Goal: Task Accomplishment & Management: Use online tool/utility

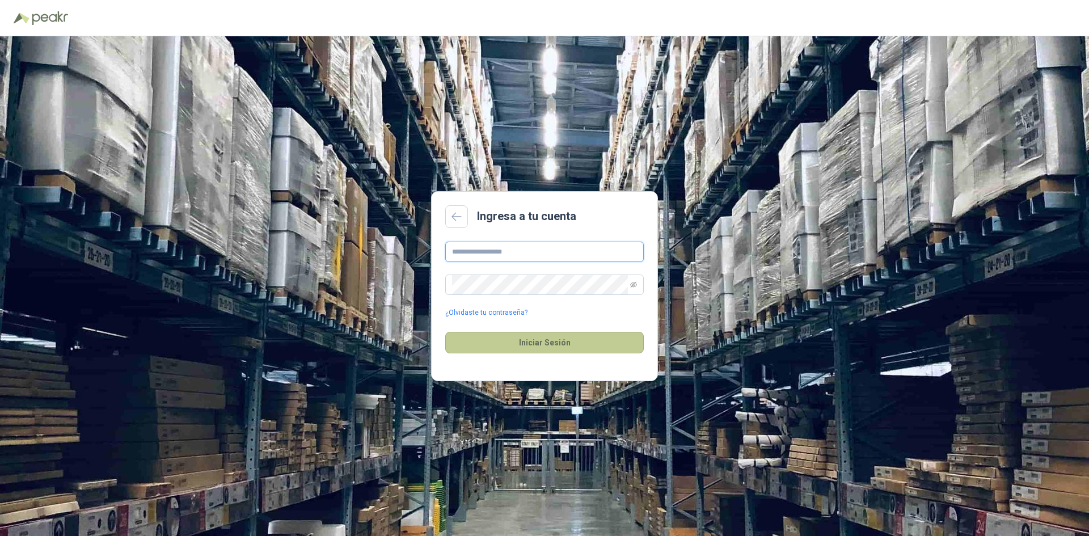
type input "**********"
click at [550, 340] on button "Iniciar Sesión" at bounding box center [544, 343] width 198 height 22
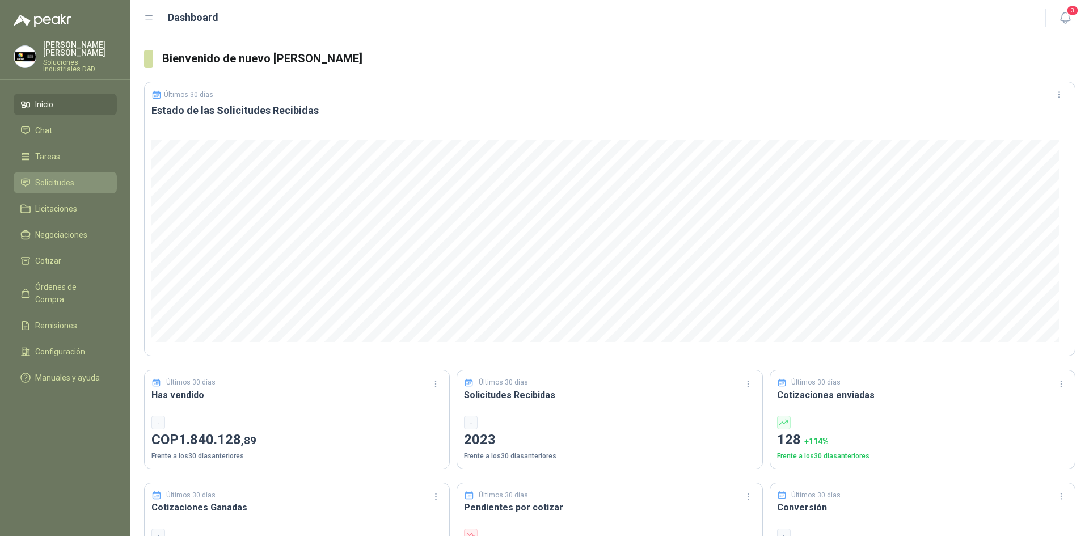
click at [61, 176] on span "Solicitudes" at bounding box center [54, 182] width 39 height 12
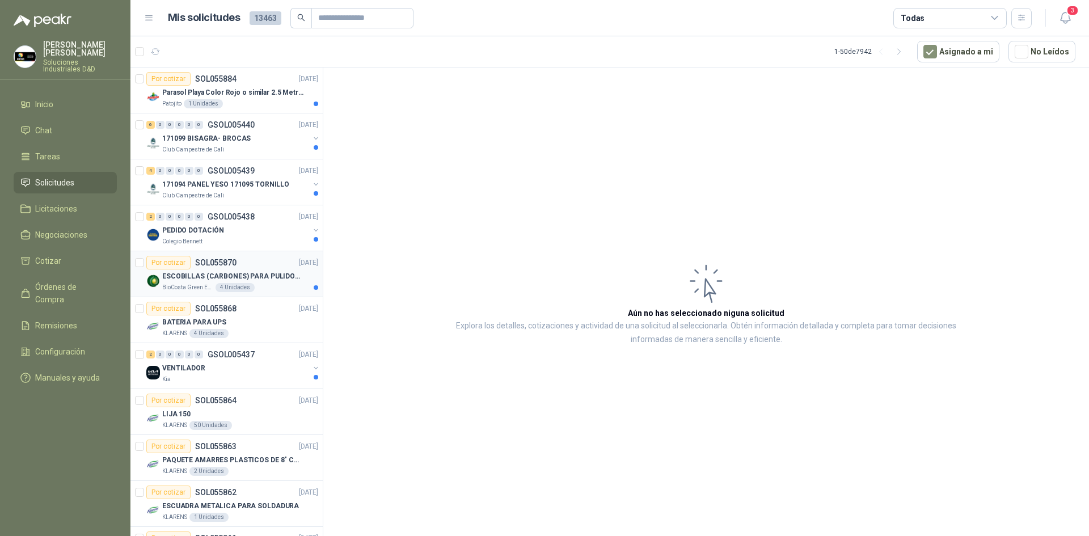
click at [275, 271] on p "ESCOBILLAS (CARBONES) PARA PULIDORA DEWALT" at bounding box center [232, 276] width 141 height 11
click at [299, 265] on p "[DATE]" at bounding box center [308, 262] width 19 height 11
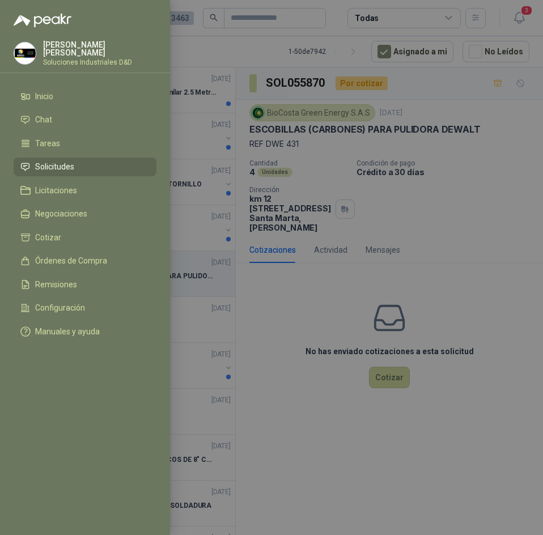
click at [475, 209] on div at bounding box center [271, 267] width 543 height 535
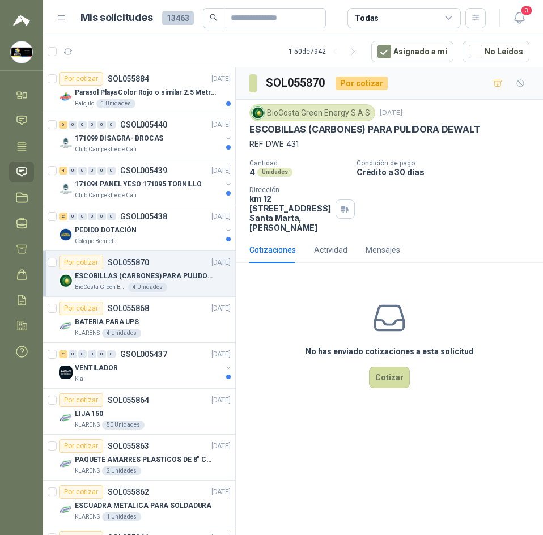
click at [500, 210] on div "Cantidad 4 Unidades Condición de pago Crédito a 30 días Dirección km 12 via alt…" at bounding box center [390, 195] width 280 height 73
click at [385, 382] on button "Cotizar" at bounding box center [389, 378] width 41 height 22
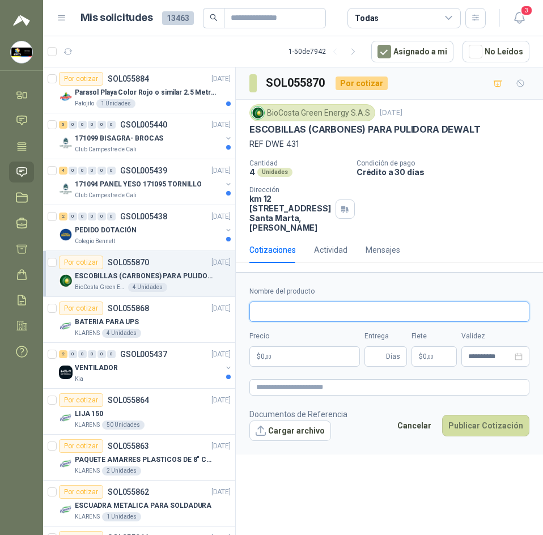
click at [336, 322] on input "Nombre del producto" at bounding box center [390, 312] width 280 height 20
paste input "**********"
type input "**********"
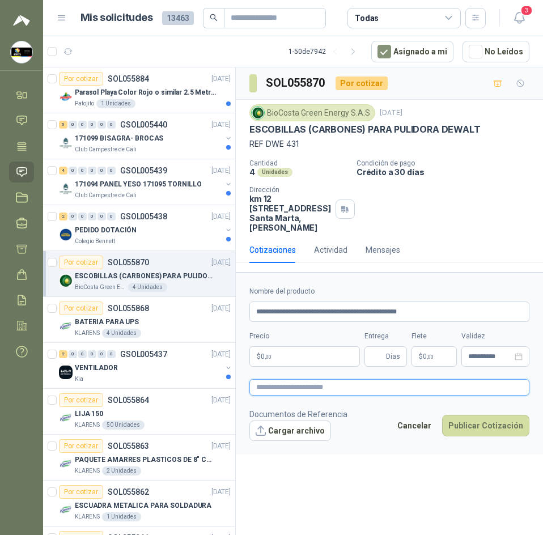
click at [364, 396] on textarea at bounding box center [390, 387] width 280 height 16
paste textarea "**********"
type textarea "**********"
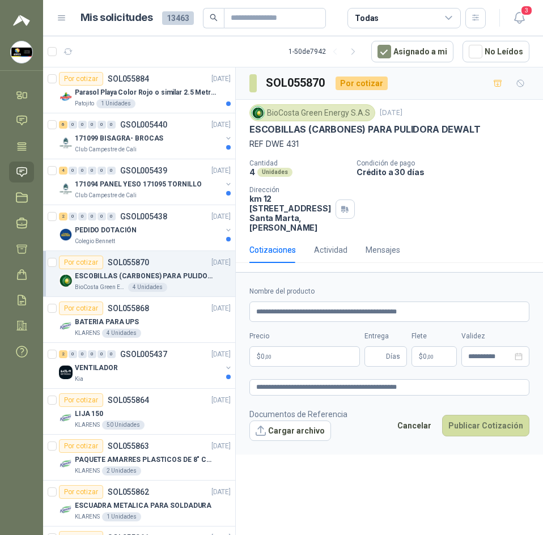
click at [434, 225] on div "Cantidad 4 Unidades Condición de pago Crédito a 30 días Dirección km 12 via alt…" at bounding box center [390, 195] width 280 height 73
click at [291, 367] on p "$ 0 ,00" at bounding box center [305, 356] width 111 height 20
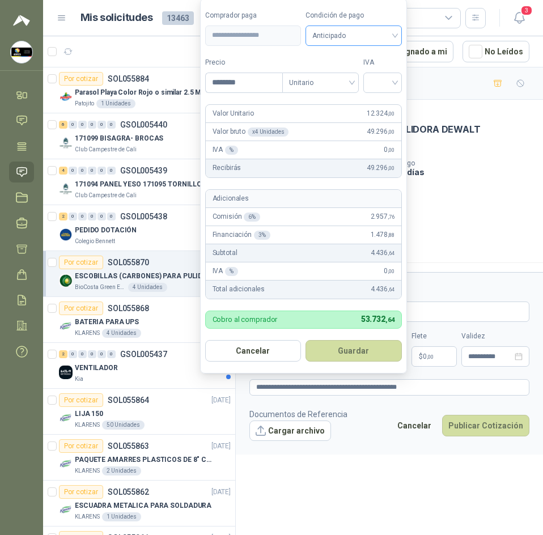
click at [385, 34] on span "Anticipado" at bounding box center [353, 35] width 83 height 17
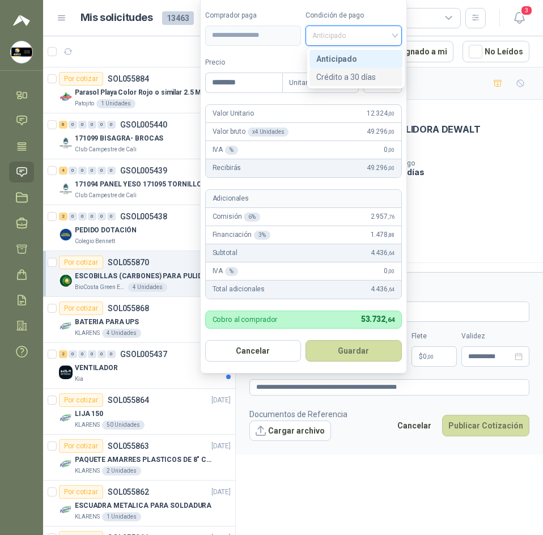
click at [348, 73] on div "Crédito a 30 días" at bounding box center [355, 77] width 79 height 12
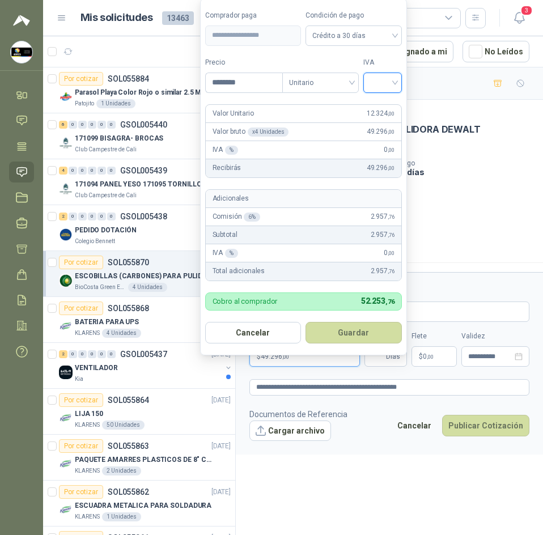
click at [384, 84] on input "search" at bounding box center [382, 81] width 25 height 17
click at [382, 111] on div "19%" at bounding box center [385, 106] width 21 height 12
click at [276, 82] on input "********" at bounding box center [245, 82] width 79 height 19
drag, startPoint x: 253, startPoint y: 78, endPoint x: 222, endPoint y: 83, distance: 31.0
click at [222, 83] on input "********" at bounding box center [245, 82] width 79 height 19
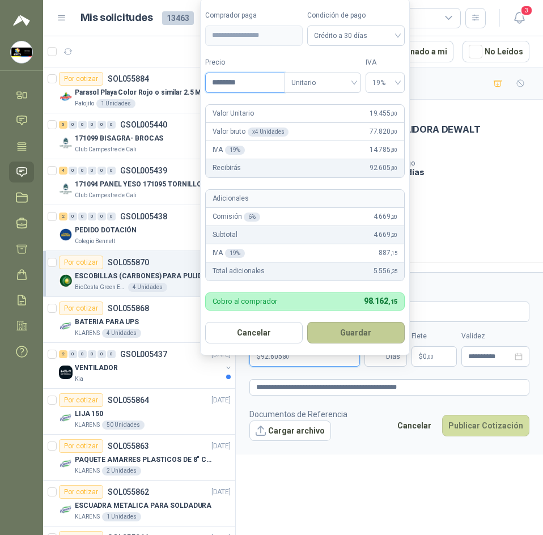
type input "********"
click at [358, 326] on button "Guardar" at bounding box center [356, 333] width 98 height 22
click at [358, 322] on input "**********" at bounding box center [390, 312] width 280 height 20
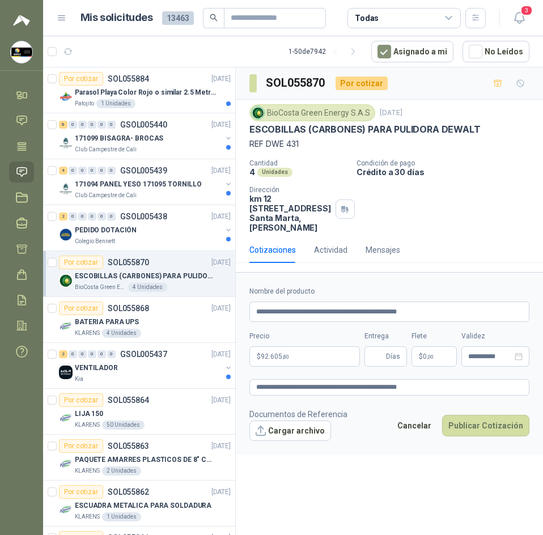
click at [454, 263] on div "Cotizaciones Actividad Mensajes" at bounding box center [390, 250] width 280 height 26
click at [483, 431] on button "Publicar Cotización" at bounding box center [485, 426] width 87 height 22
drag, startPoint x: 483, startPoint y: 431, endPoint x: 418, endPoint y: 358, distance: 97.6
click at [418, 358] on form "**********" at bounding box center [389, 363] width 307 height 182
click at [418, 358] on p "$ 0 ,00" at bounding box center [434, 356] width 45 height 20
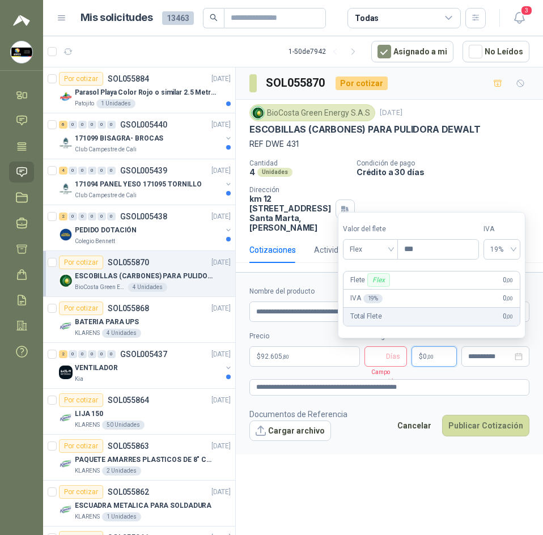
click at [367, 366] on span "Días" at bounding box center [386, 356] width 43 height 20
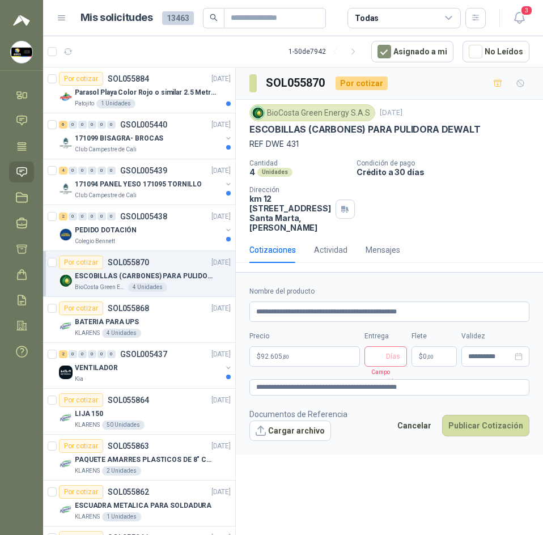
click at [367, 366] on span "Días" at bounding box center [386, 356] width 43 height 20
type input "*"
click at [435, 359] on p "$ 0 ,00" at bounding box center [434, 356] width 45 height 20
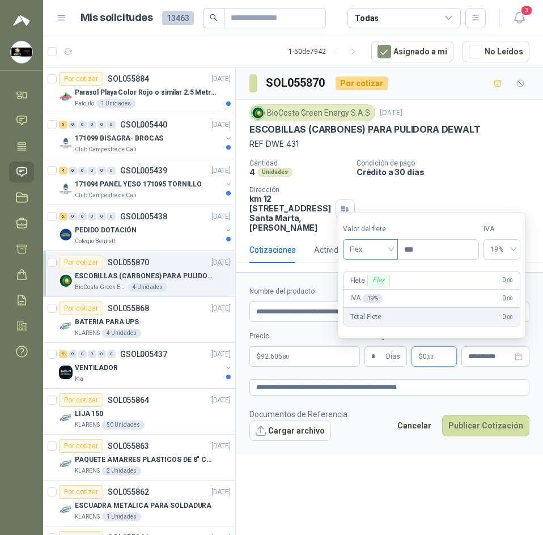
click at [372, 249] on span "Flex" at bounding box center [370, 249] width 41 height 17
click at [375, 291] on div "Incluido" at bounding box center [371, 291] width 39 height 12
click at [500, 433] on button "Publicar Cotización" at bounding box center [485, 426] width 87 height 22
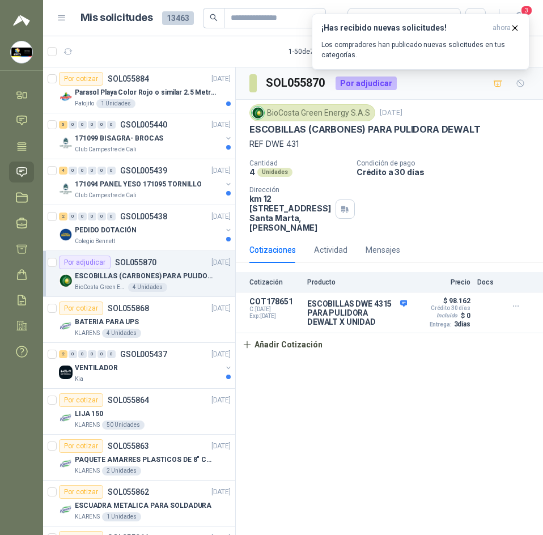
click at [290, 78] on h3 "SOL055870" at bounding box center [296, 83] width 61 height 18
copy h3 "SOL055870"
click at [192, 41] on article "1 - 50 de 7942 Asignado a mi No Leídos" at bounding box center [293, 51] width 500 height 31
click at [123, 223] on div "2 0 0 0 0 0 GSOL005438 13/09/25" at bounding box center [146, 217] width 174 height 14
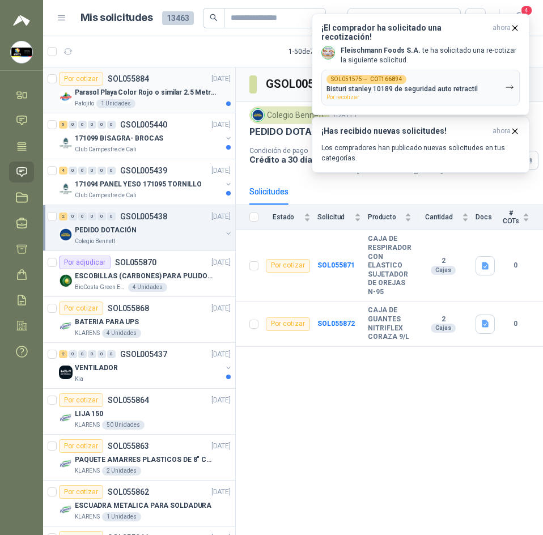
click at [147, 102] on div "Patojito 1 Unidades" at bounding box center [153, 103] width 156 height 9
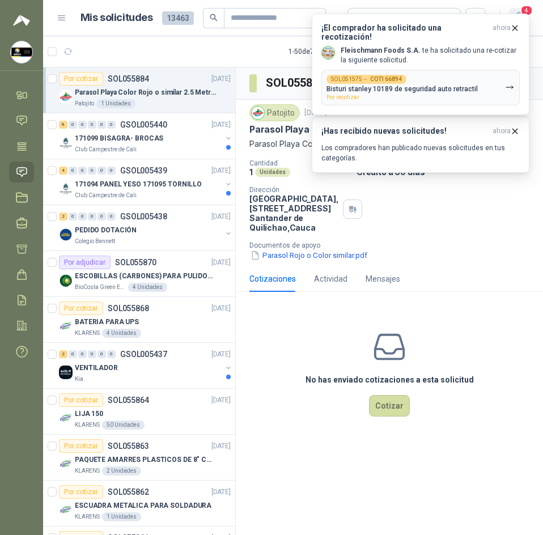
click at [527, 9] on span "4" at bounding box center [527, 10] width 12 height 11
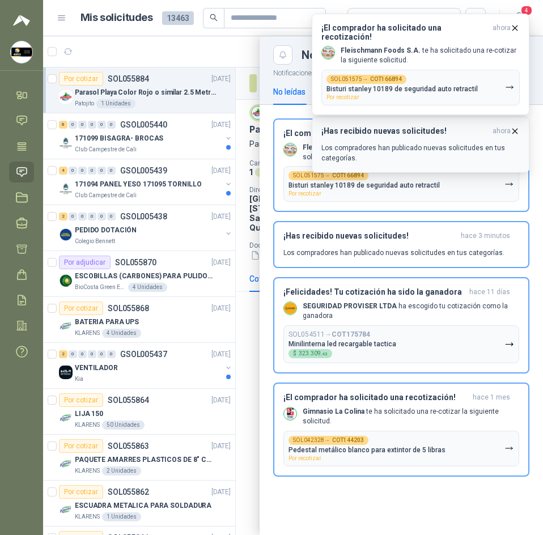
click at [519, 123] on button "¡Has recibido nuevas solicitudes! ahora Los compradores han publicado nuevas so…" at bounding box center [421, 145] width 218 height 56
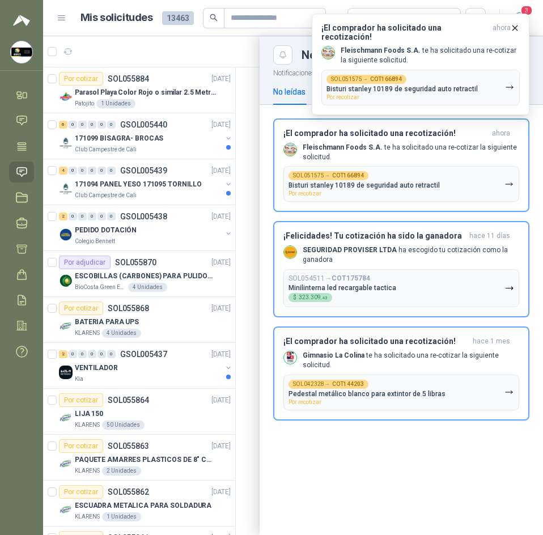
click at [229, 173] on div at bounding box center [293, 285] width 500 height 499
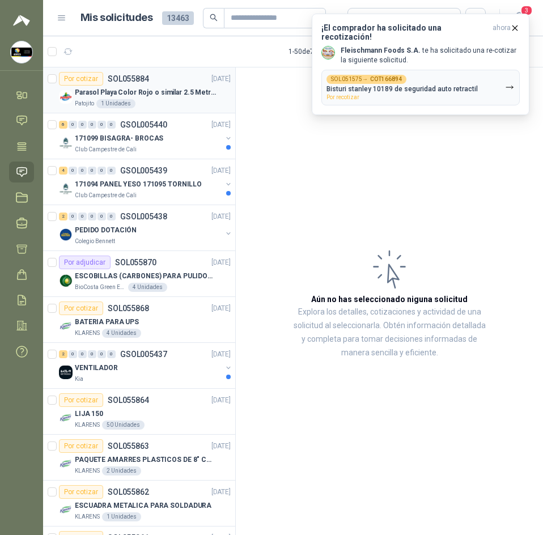
click at [171, 91] on p "Parasol Playa Color Rojo o similar 2.5 Metros Uv+50" at bounding box center [145, 92] width 141 height 11
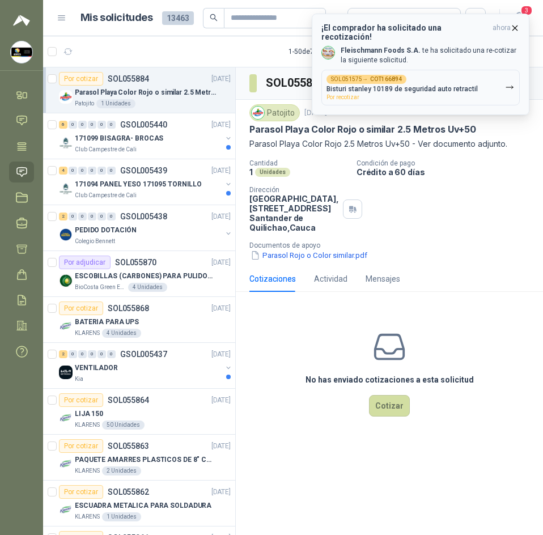
click at [516, 30] on icon "button" at bounding box center [515, 28] width 10 height 10
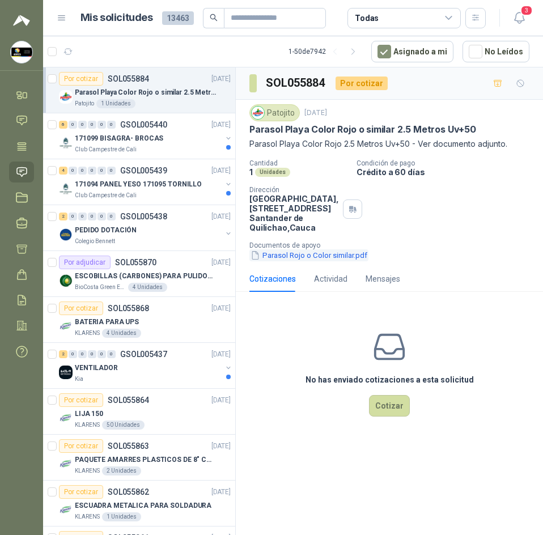
click at [308, 261] on button "Parasol Rojo o Color similar.pdf" at bounding box center [309, 256] width 119 height 12
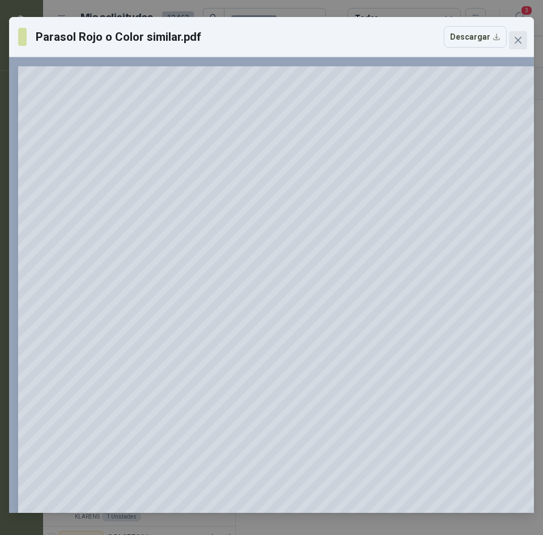
click at [522, 44] on icon "close" at bounding box center [518, 40] width 9 height 9
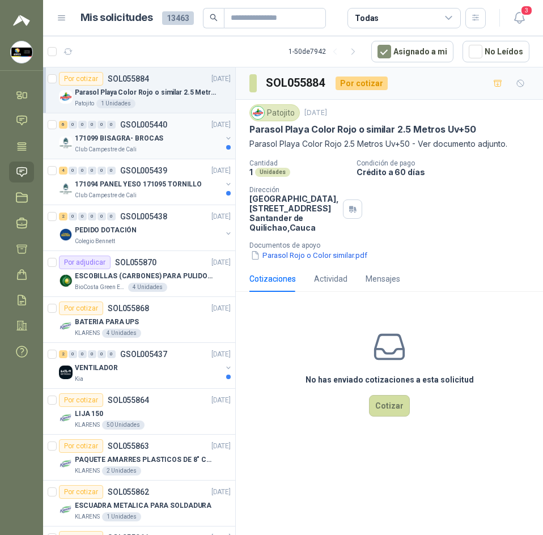
click at [121, 147] on p "Club Campestre de Cali" at bounding box center [106, 149] width 62 height 9
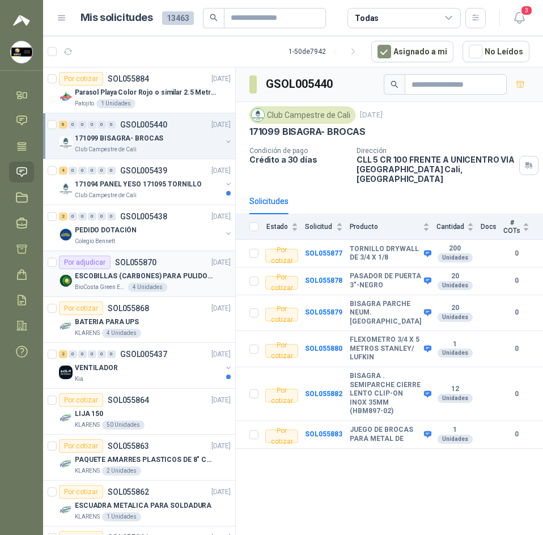
click at [182, 276] on p "ESCOBILLAS (CARBONES) PARA PULIDORA DEWALT" at bounding box center [145, 276] width 141 height 11
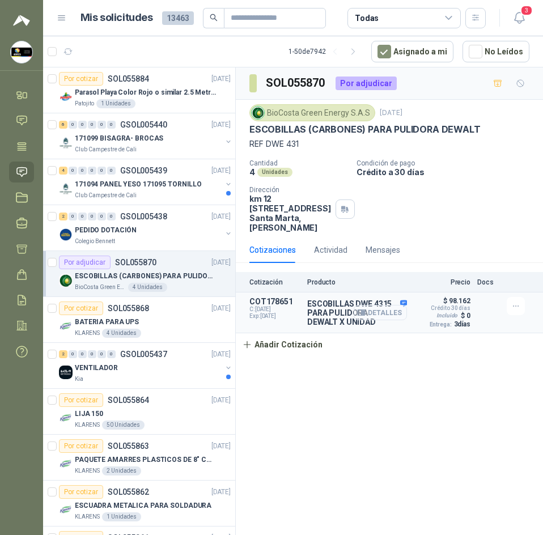
click at [387, 320] on button "Detalles" at bounding box center [380, 312] width 53 height 15
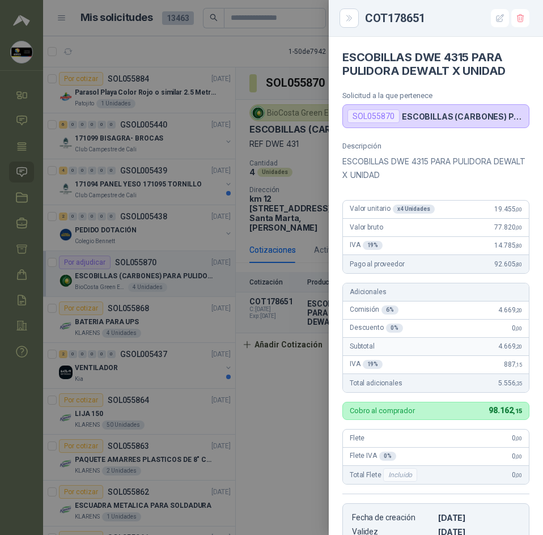
scroll to position [222, 0]
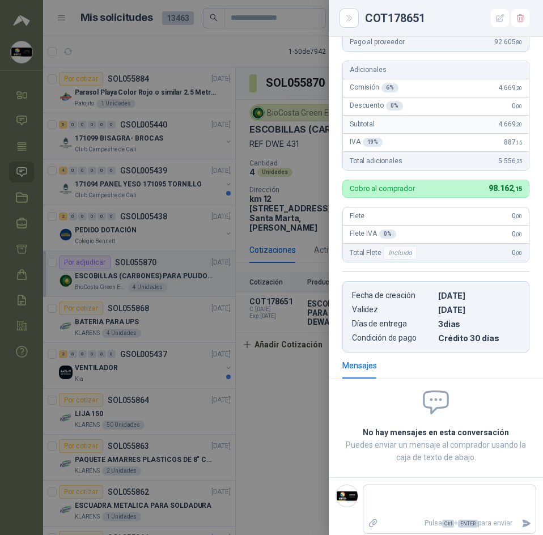
click at [255, 244] on div at bounding box center [271, 267] width 543 height 535
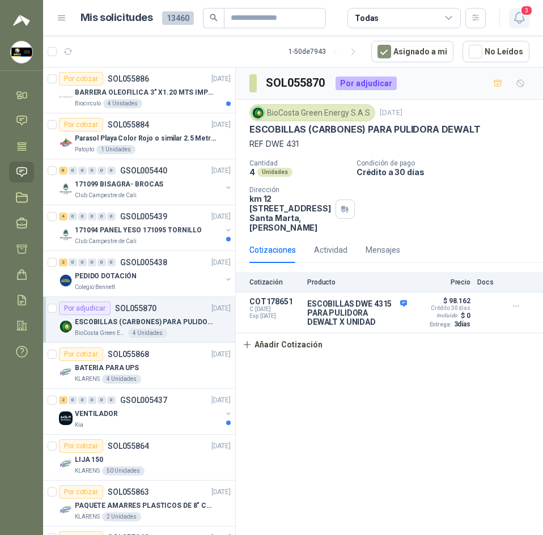
click at [518, 21] on icon "button" at bounding box center [519, 17] width 10 height 11
click at [524, 22] on icon "button" at bounding box center [520, 18] width 14 height 14
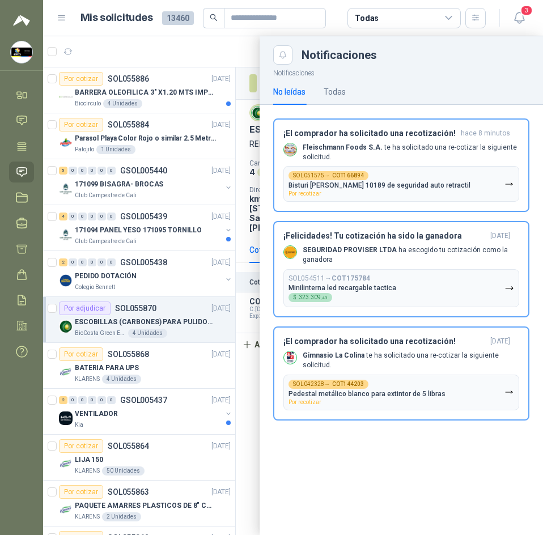
click at [349, 95] on div "No leídas Todas" at bounding box center [401, 92] width 256 height 26
click at [339, 91] on div "Todas" at bounding box center [335, 92] width 22 height 12
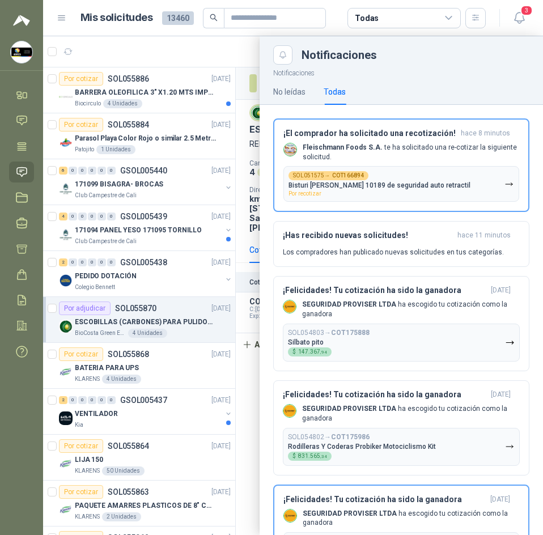
click at [241, 52] on div at bounding box center [293, 285] width 500 height 499
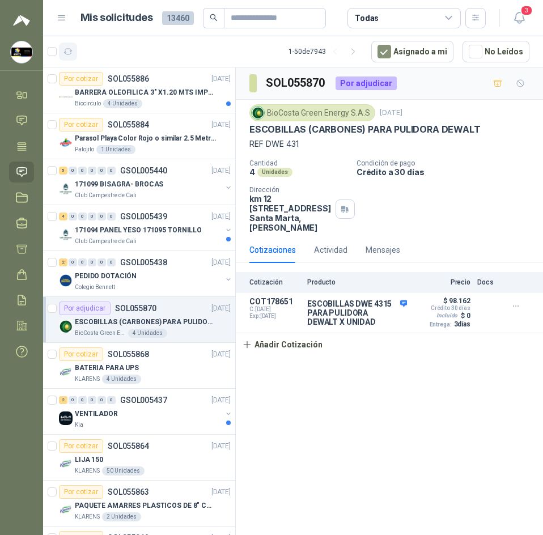
click at [73, 57] on button "button" at bounding box center [68, 52] width 18 height 18
click at [508, 19] on div "3" at bounding box center [508, 18] width 44 height 18
click at [514, 22] on icon "button" at bounding box center [520, 18] width 14 height 14
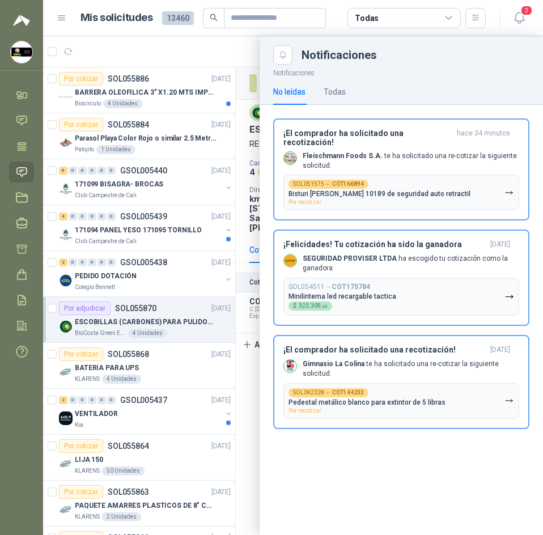
click at [350, 88] on div "No leídas Todas" at bounding box center [401, 92] width 256 height 26
click at [339, 91] on div "Todas" at bounding box center [335, 92] width 22 height 12
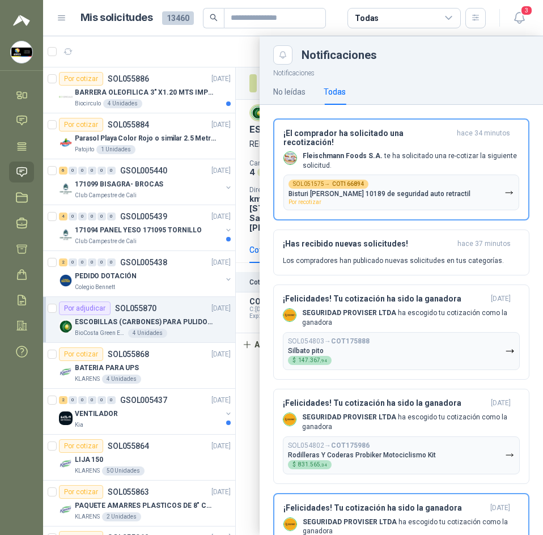
click at [202, 43] on div at bounding box center [293, 285] width 500 height 499
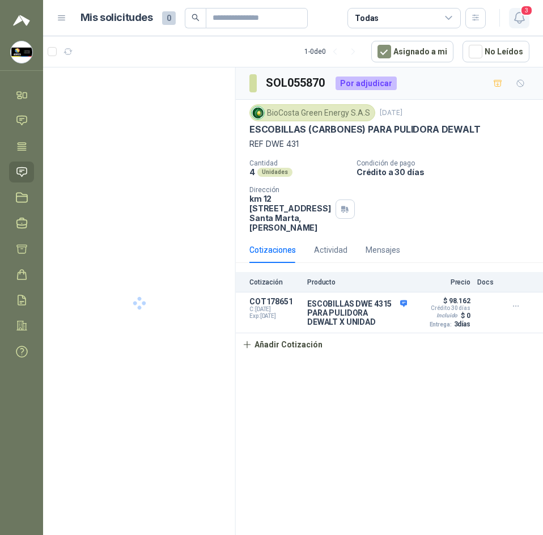
click at [515, 16] on icon "button" at bounding box center [519, 17] width 10 height 11
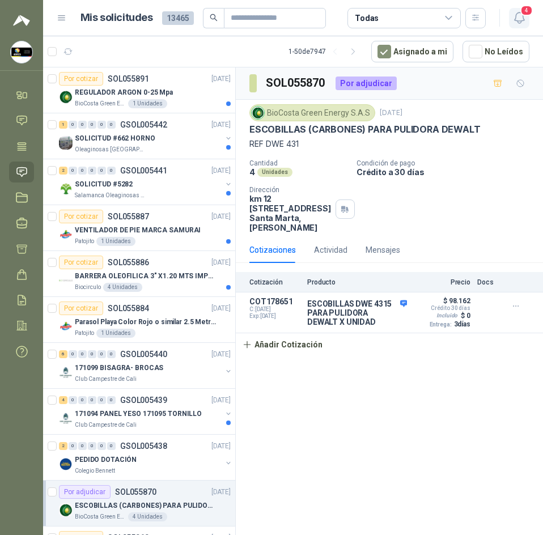
click at [529, 11] on span "4" at bounding box center [527, 10] width 12 height 11
click at [526, 12] on span "4" at bounding box center [527, 10] width 12 height 11
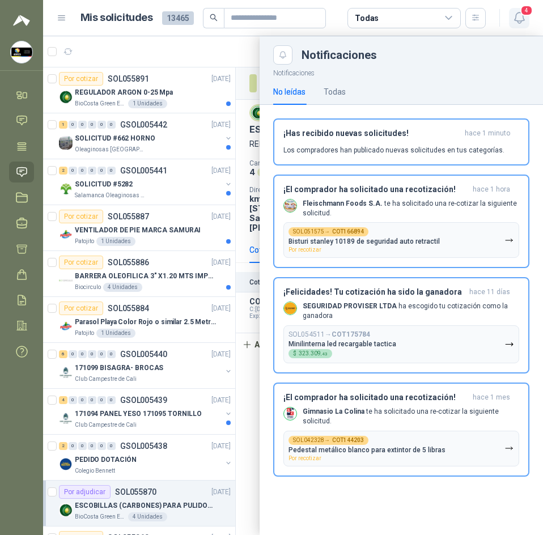
click at [526, 12] on span "4" at bounding box center [527, 10] width 12 height 11
click at [178, 91] on div at bounding box center [293, 285] width 500 height 499
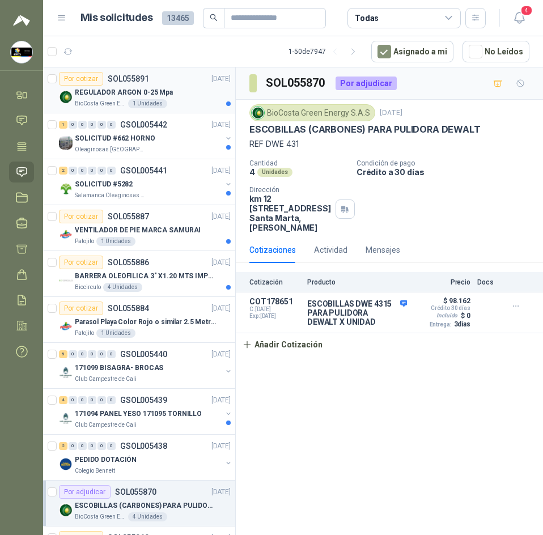
click at [99, 100] on p "BioCosta Green Energy S.A.S" at bounding box center [100, 103] width 51 height 9
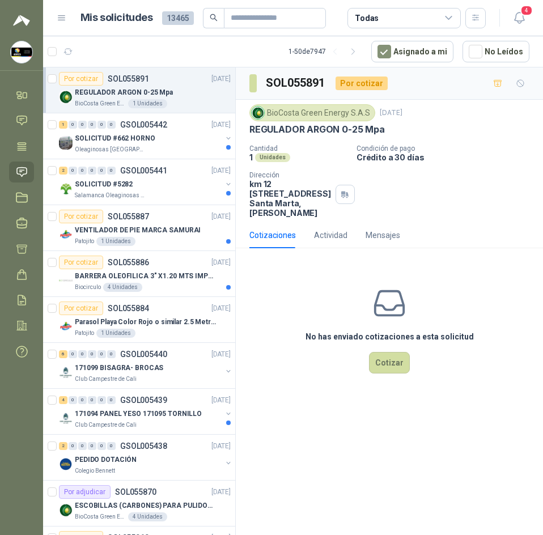
click at [367, 134] on p "REGULADOR ARGON 0-25 Mpa" at bounding box center [318, 130] width 136 height 12
click at [378, 374] on button "Cotizar" at bounding box center [389, 363] width 41 height 22
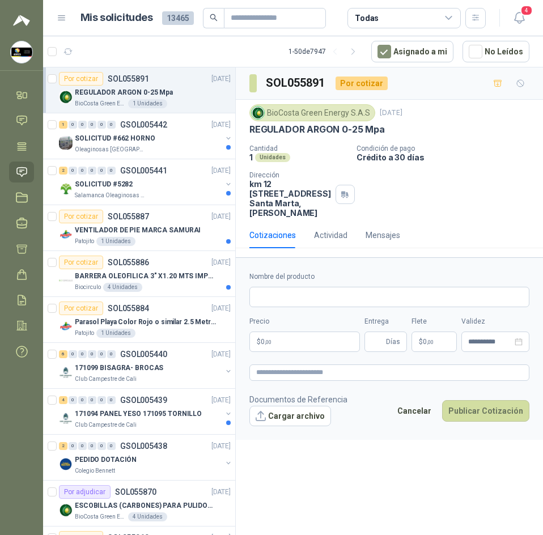
click at [348, 125] on p "REGULADOR ARGON 0-25 Mpa" at bounding box center [318, 130] width 136 height 12
click at [402, 146] on p "Condición de pago" at bounding box center [448, 149] width 182 height 8
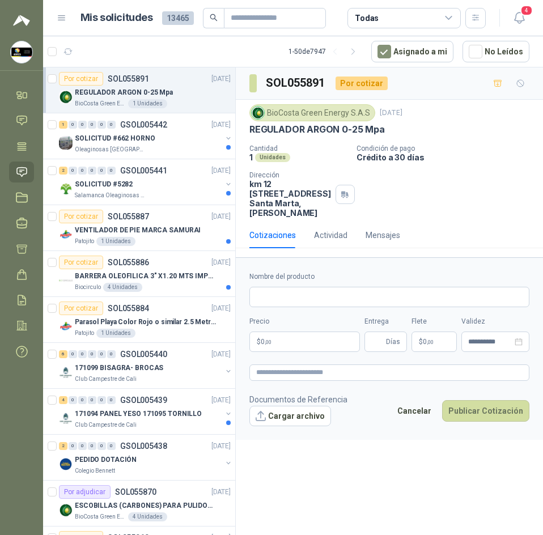
click at [344, 128] on p "REGULADOR ARGON 0-25 Mpa" at bounding box center [318, 130] width 136 height 12
copy p "REGULADOR ARGON 0-25 Mpa"
click at [382, 137] on div "BioCosta Green Energy S.A.S 15 sept, 2025 REGULADOR ARGON 0-25 Mpa Cantidad 1 U…" at bounding box center [390, 160] width 280 height 113
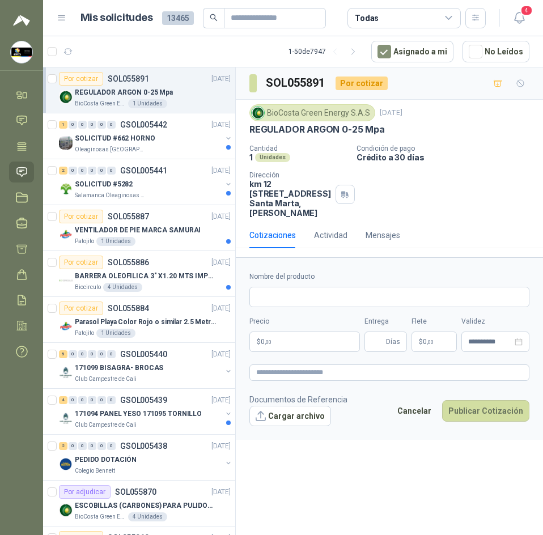
click at [321, 83] on h3 "SOL055891" at bounding box center [296, 83] width 61 height 18
copy h3 "SOL055891"
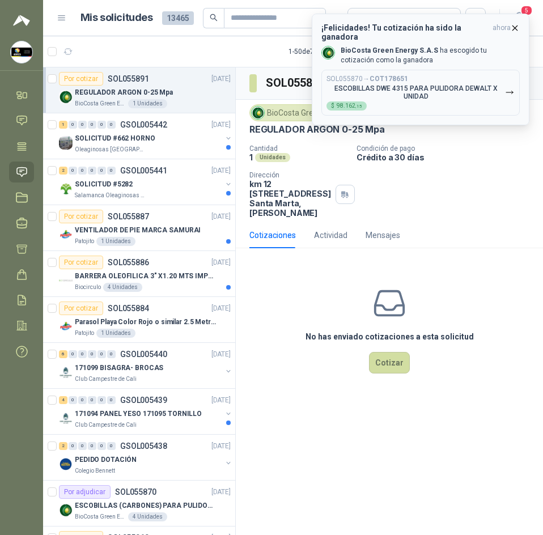
click at [399, 47] on b "BioCosta Green Energy S.A.S" at bounding box center [390, 51] width 98 height 8
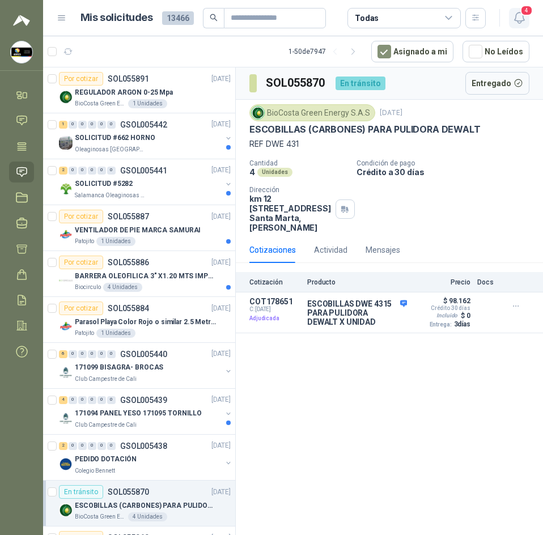
click at [525, 23] on icon "button" at bounding box center [520, 18] width 14 height 14
click at [515, 19] on icon "button" at bounding box center [519, 17] width 10 height 11
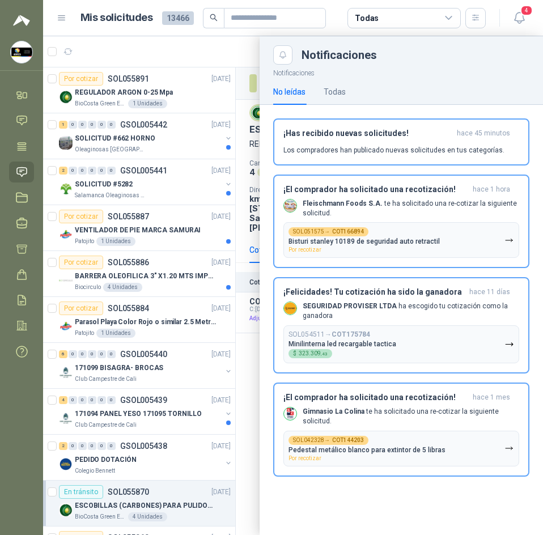
click at [217, 27] on span at bounding box center [213, 18] width 21 height 20
click at [230, 43] on div at bounding box center [293, 285] width 500 height 499
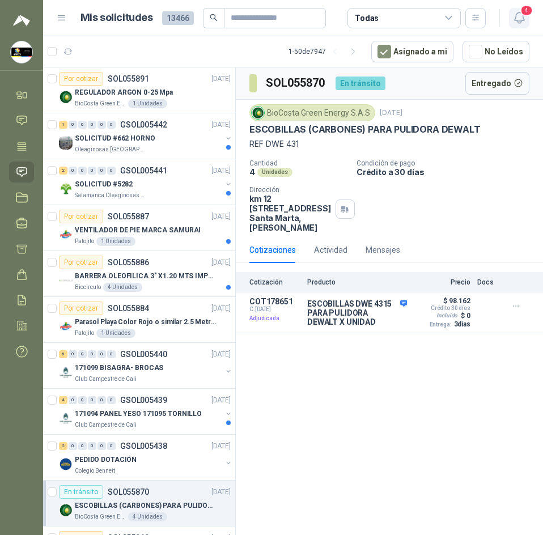
click at [517, 14] on icon "button" at bounding box center [519, 17] width 10 height 11
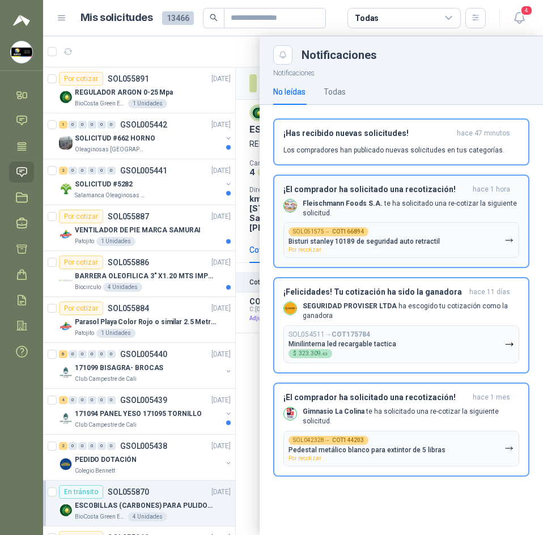
click at [425, 209] on p "Fleischmann Foods S.A. te ha solicitado una re-cotizar la siguiente solicitud." at bounding box center [411, 208] width 217 height 19
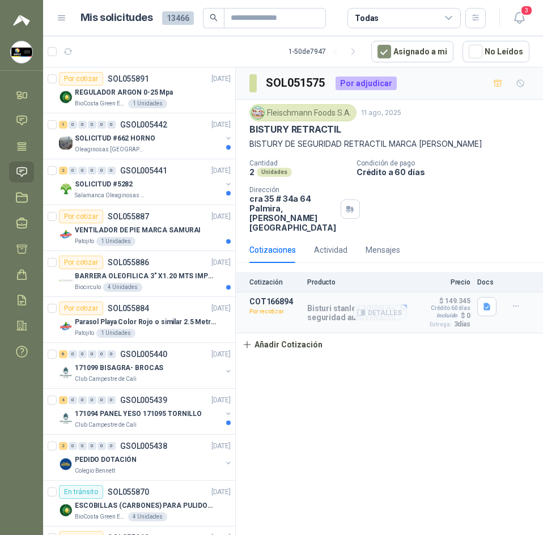
click at [468, 293] on article "COT166894 Por recotizar Bisturi stanley 10189 de seguridad auto retractil Detal…" at bounding box center [389, 313] width 307 height 41
drag, startPoint x: 472, startPoint y: 288, endPoint x: 481, endPoint y: 294, distance: 11.3
click at [479, 294] on article "COT166894 Por recotizar Bisturi stanley 10189 de seguridad auto retractil Detal…" at bounding box center [389, 313] width 307 height 41
click at [481, 297] on button "button" at bounding box center [486, 306] width 19 height 19
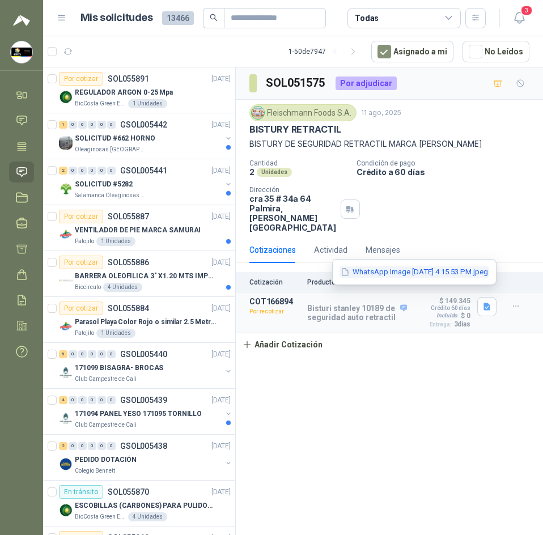
drag, startPoint x: 394, startPoint y: 265, endPoint x: 394, endPoint y: 271, distance: 6.2
click at [394, 268] on div "WhatsApp Image 2025-08-11 at 4.15.53 PM.jpeg" at bounding box center [414, 272] width 164 height 27
click at [394, 271] on button "WhatsApp Image 2025-08-11 at 4.15.53 PM.jpeg" at bounding box center [415, 273] width 150 height 12
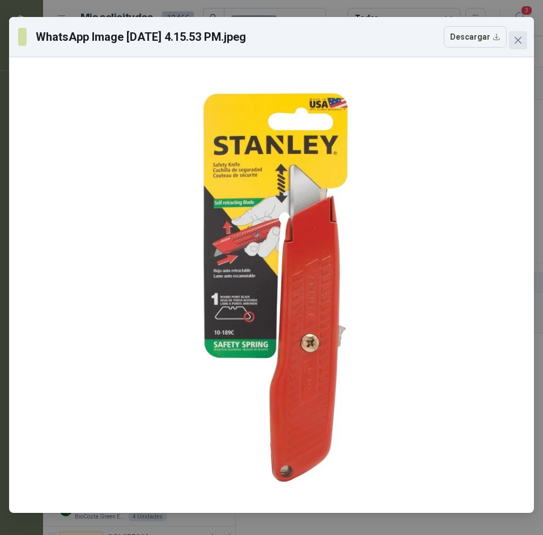
click at [511, 40] on span "Close" at bounding box center [518, 40] width 18 height 9
click at [511, 40] on div "WhatsApp Image 2025-08-11 at 4.15.53 PM.jpeg Descargar" at bounding box center [271, 267] width 543 height 535
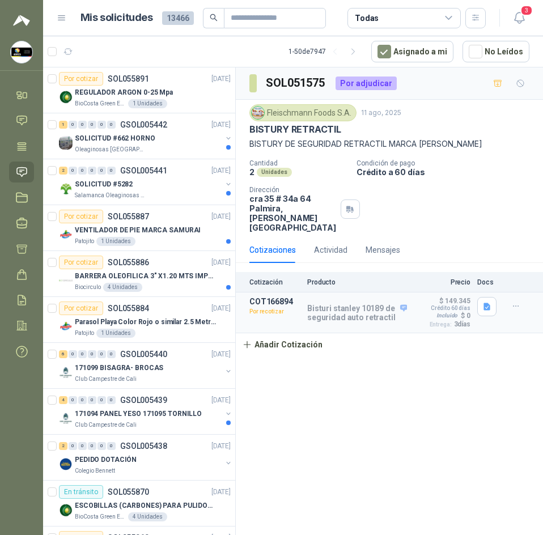
click at [464, 215] on div "Cantidad 2 Unidades Condición de pago Crédito a 60 días Dirección cra 35 # 34a …" at bounding box center [390, 195] width 280 height 73
click at [151, 186] on div "SOLICITUD #5282" at bounding box center [148, 185] width 147 height 14
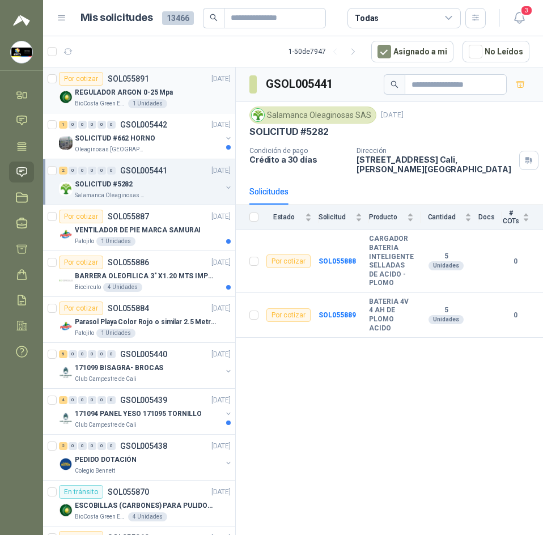
click at [172, 95] on div "REGULADOR ARGON 0-25 Mpa" at bounding box center [153, 93] width 156 height 14
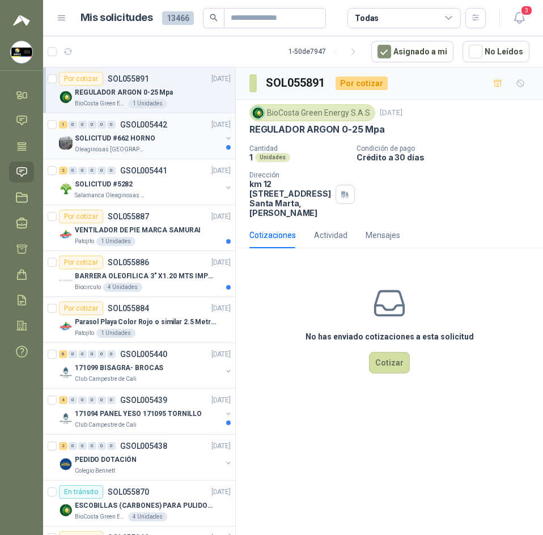
click at [185, 146] on div "Oleaginosas [GEOGRAPHIC_DATA][PERSON_NAME]" at bounding box center [148, 149] width 147 height 9
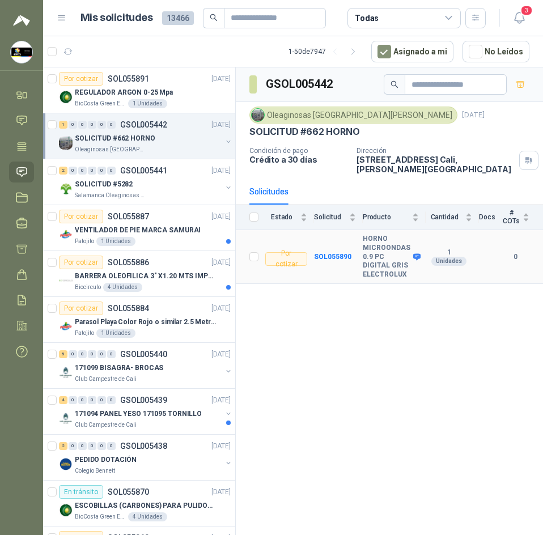
click at [368, 235] on b "HORNO MICROONDAS 0.9 PC DIGITAL GRIS ELECTROLUX" at bounding box center [387, 257] width 48 height 44
click at [65, 48] on icon "button" at bounding box center [69, 52] width 10 height 10
click at [16, 146] on icon at bounding box center [22, 147] width 12 height 12
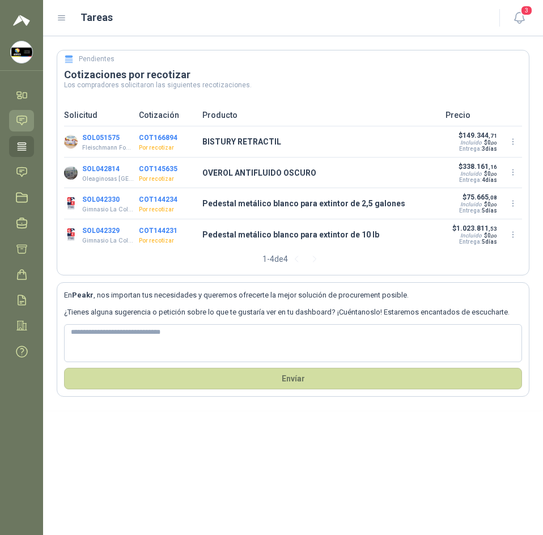
click at [23, 111] on link "Chat" at bounding box center [21, 120] width 25 height 21
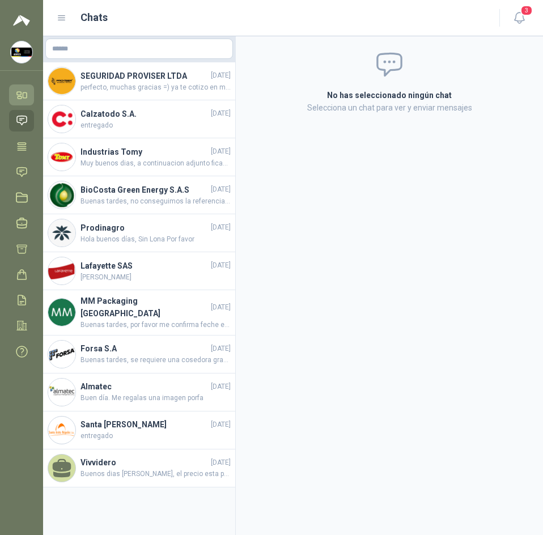
click at [23, 97] on icon at bounding box center [25, 95] width 4 height 5
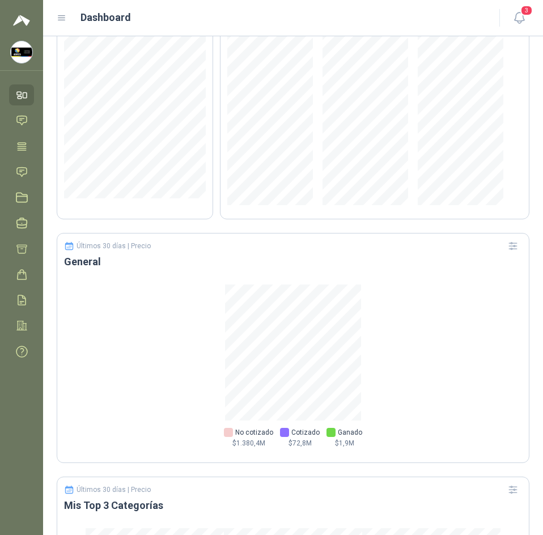
scroll to position [681, 0]
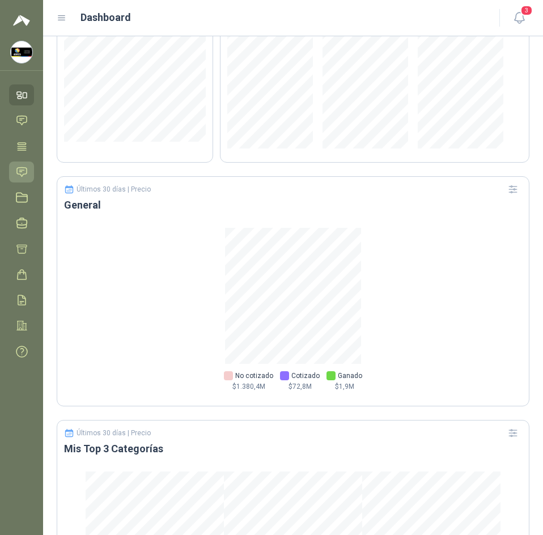
click at [23, 168] on icon at bounding box center [22, 171] width 10 height 9
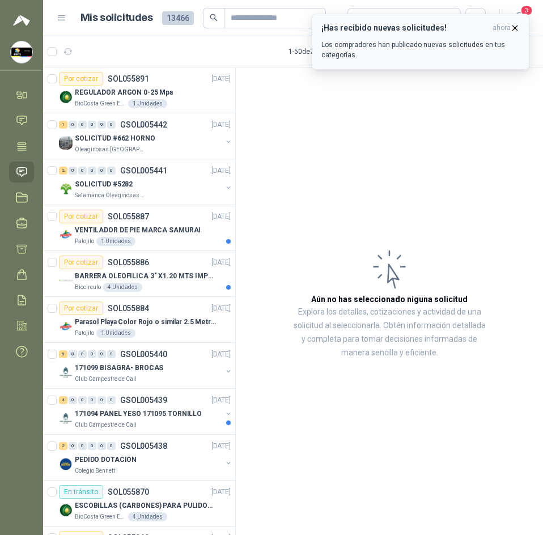
click at [514, 27] on icon "button" at bounding box center [515, 28] width 5 height 5
click at [518, 24] on button "¡Has recibido nuevas solicitudes! ahora Los compradores han publicado nuevas so…" at bounding box center [421, 42] width 218 height 56
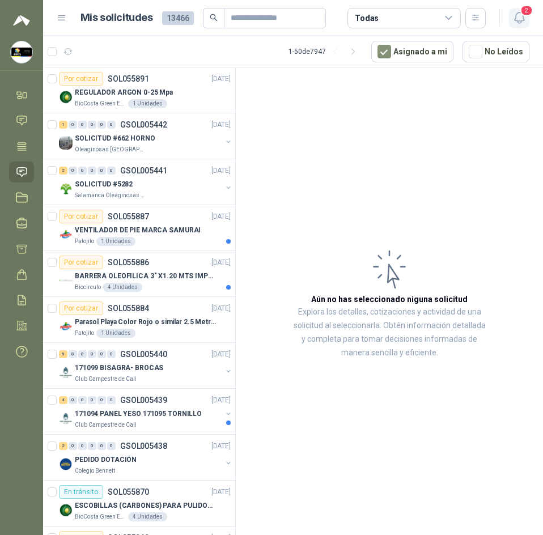
click at [516, 22] on icon "button" at bounding box center [520, 18] width 14 height 14
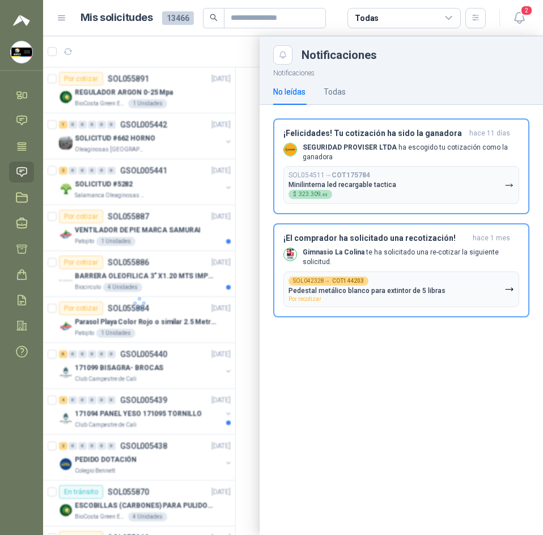
click at [249, 112] on div at bounding box center [293, 285] width 500 height 499
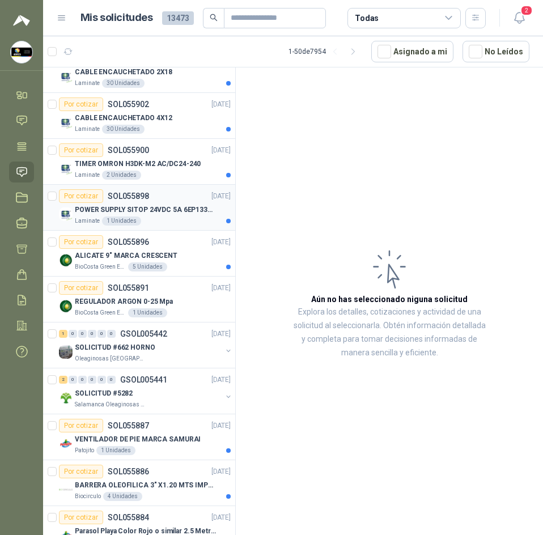
scroll to position [113, 0]
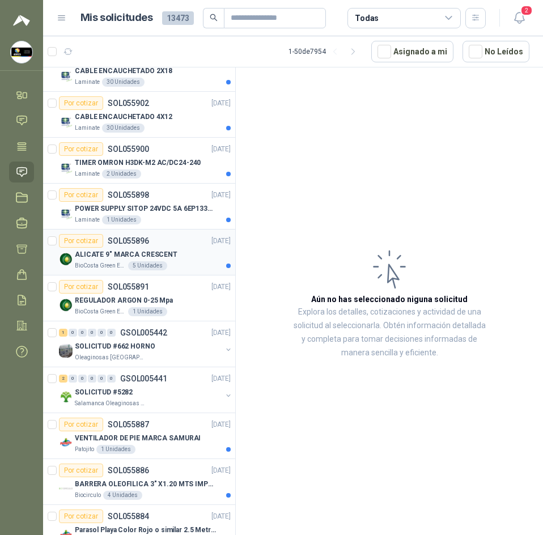
click at [201, 249] on div "ALICATE 9" MARCA CRESCENT" at bounding box center [153, 255] width 156 height 14
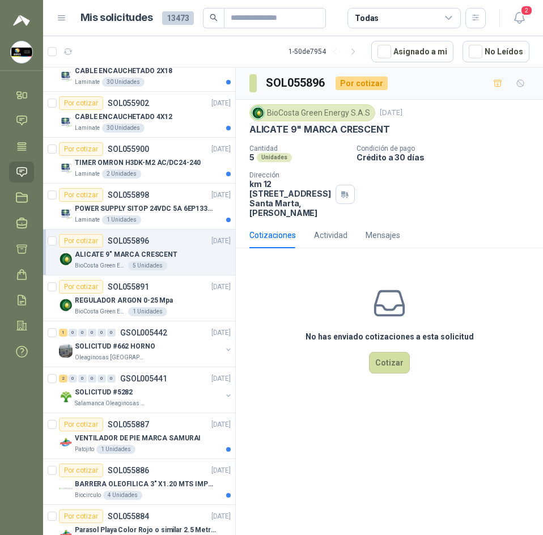
click at [293, 130] on p "ALICATE 9" MARCA CRESCENT" at bounding box center [320, 130] width 141 height 12
copy p "ALICATE 9" MARCA CRESCENT"
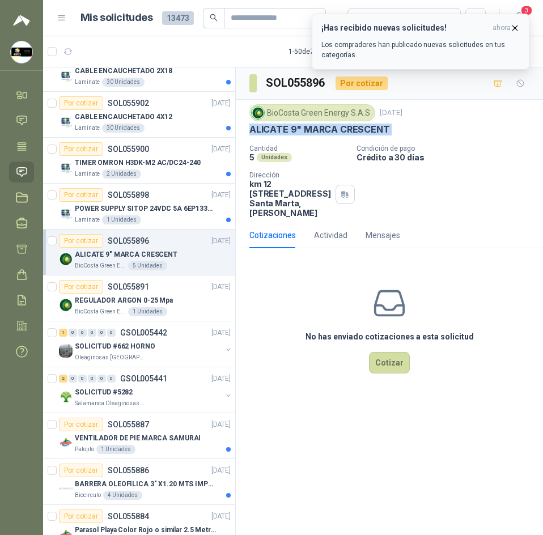
click at [517, 25] on button "¡Has recibido nuevas solicitudes! ahora Los compradores han publicado nuevas so…" at bounding box center [421, 42] width 218 height 56
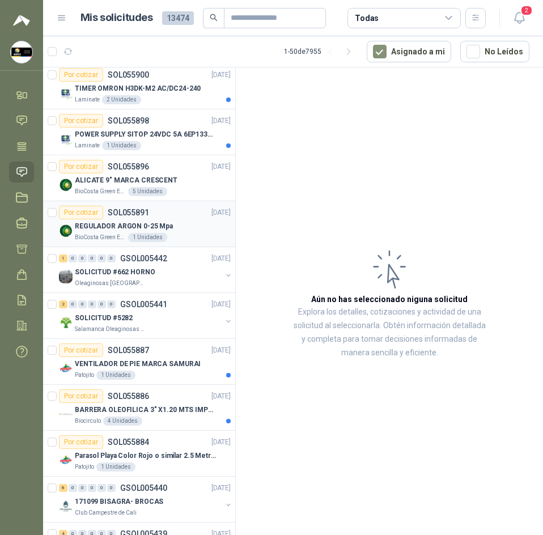
scroll to position [227, 0]
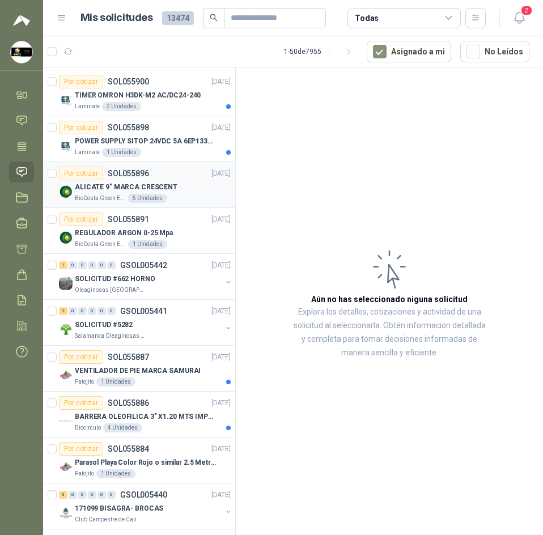
drag, startPoint x: 183, startPoint y: 187, endPoint x: 191, endPoint y: 192, distance: 9.3
click at [184, 187] on div "ALICATE 9" MARCA CRESCENT" at bounding box center [153, 187] width 156 height 14
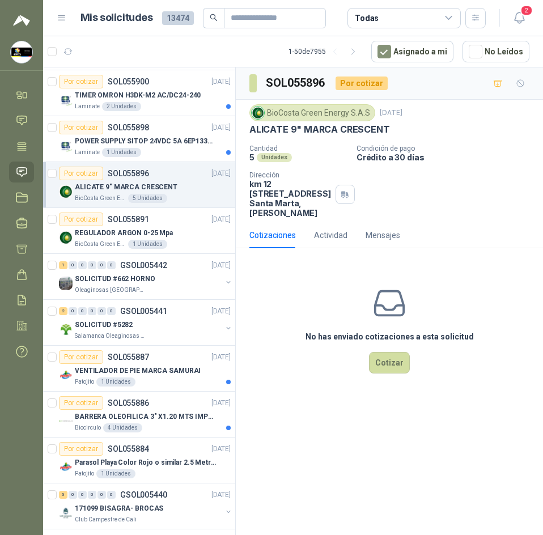
click at [295, 124] on p "ALICATE 9" MARCA CRESCENT" at bounding box center [320, 130] width 141 height 12
copy p "ALICATE 9" MARCA CRESCENT"
click at [296, 84] on h3 "SOL055896" at bounding box center [296, 83] width 61 height 18
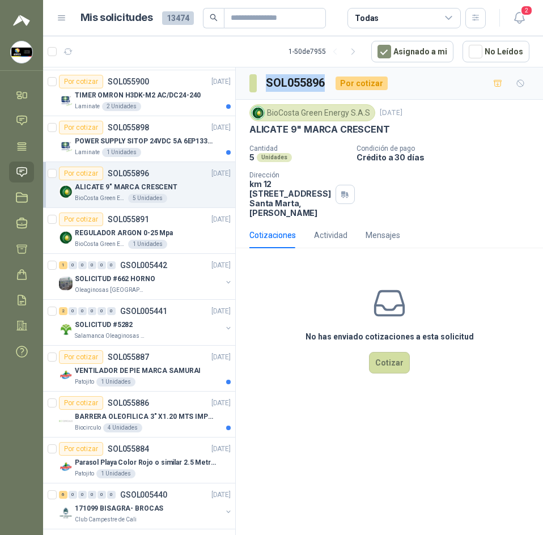
click at [296, 84] on h3 "SOL055896" at bounding box center [296, 83] width 61 height 18
copy h3 "SOL055896"
click at [164, 217] on div "Por cotizar SOL055891 [DATE]" at bounding box center [145, 220] width 172 height 14
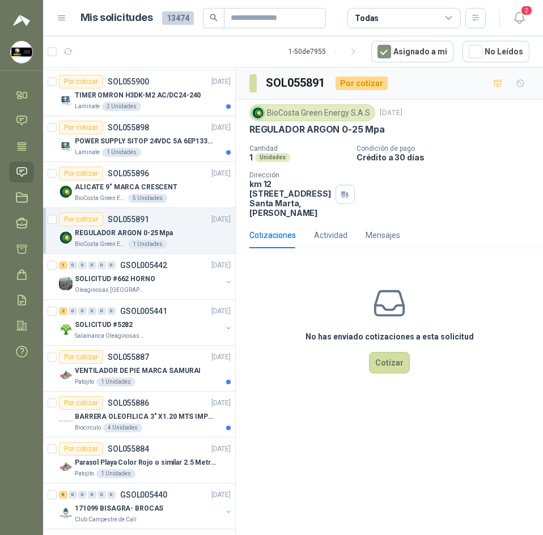
click at [323, 132] on p "REGULADOR ARGON 0-25 Mpa" at bounding box center [318, 130] width 136 height 12
click at [318, 133] on p "REGULADOR ARGON 0-25 Mpa" at bounding box center [318, 130] width 136 height 12
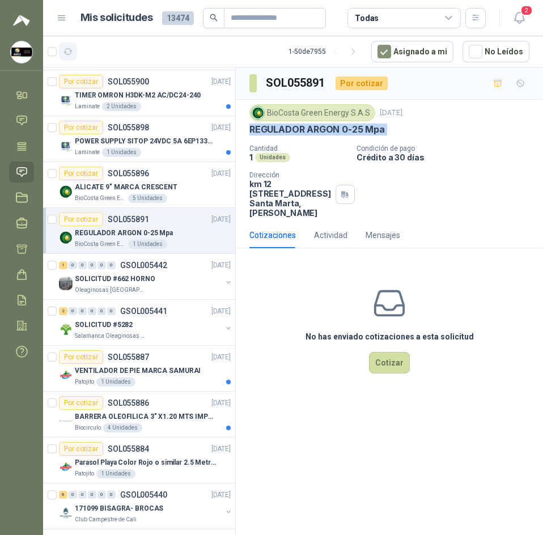
click at [64, 44] on button "button" at bounding box center [68, 52] width 18 height 18
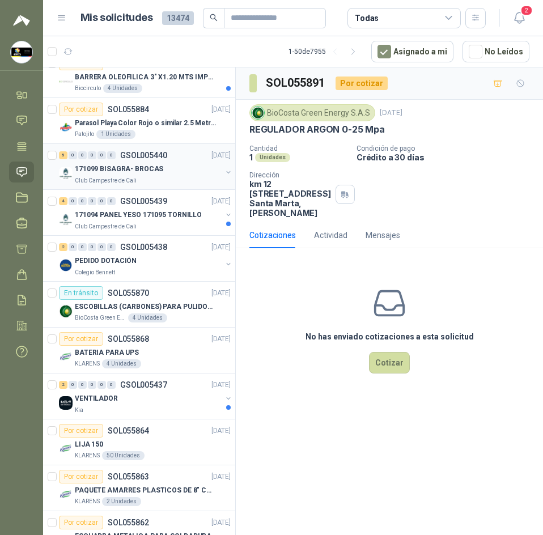
scroll to position [567, 0]
click at [128, 295] on p "SOL055870" at bounding box center [128, 293] width 41 height 8
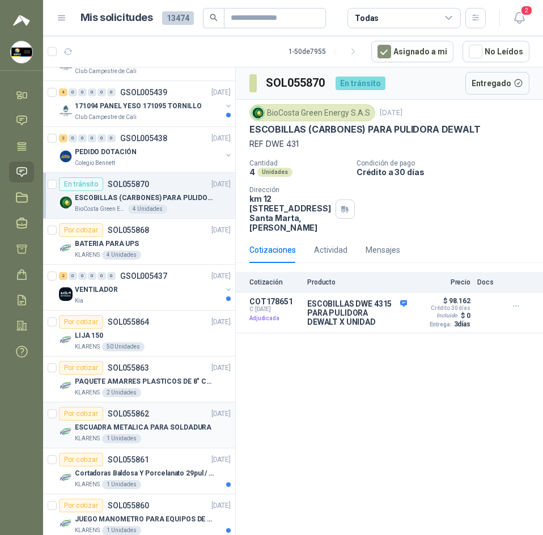
scroll to position [681, 0]
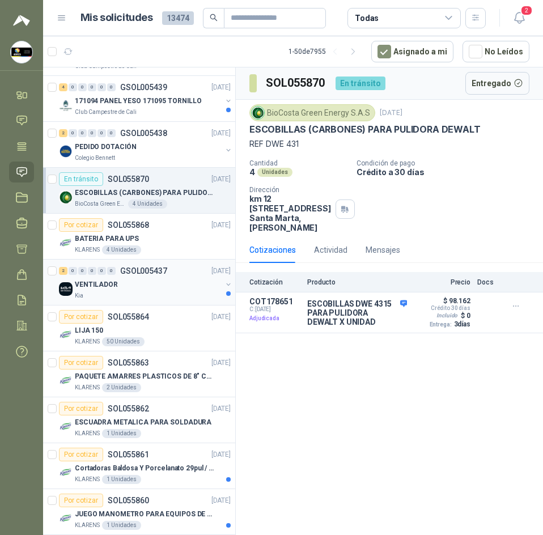
click at [132, 267] on p "GSOL005437" at bounding box center [143, 271] width 47 height 8
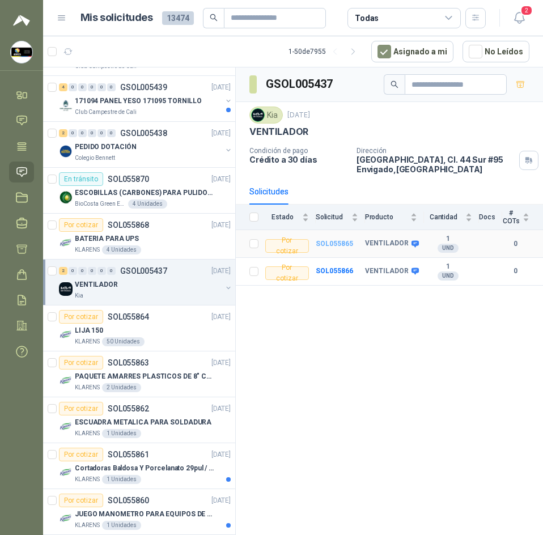
click at [328, 247] on b "SOL055865" at bounding box center [334, 244] width 37 height 8
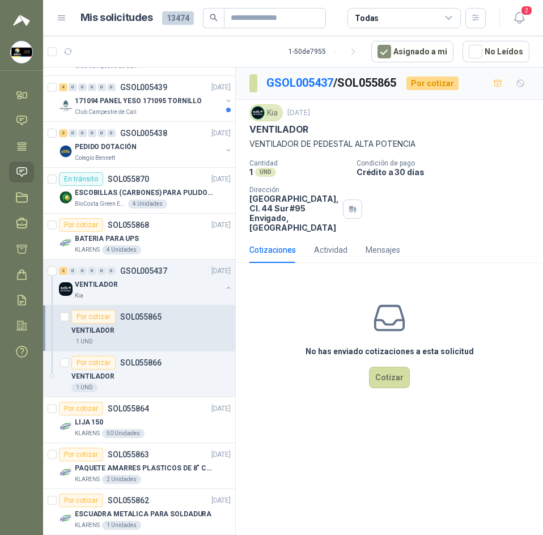
click at [293, 148] on p "VENTILADOR DE PEDESTAL ALTA POTENCIA" at bounding box center [390, 144] width 280 height 12
click at [147, 382] on div "VENTILADOR" at bounding box center [150, 377] width 159 height 14
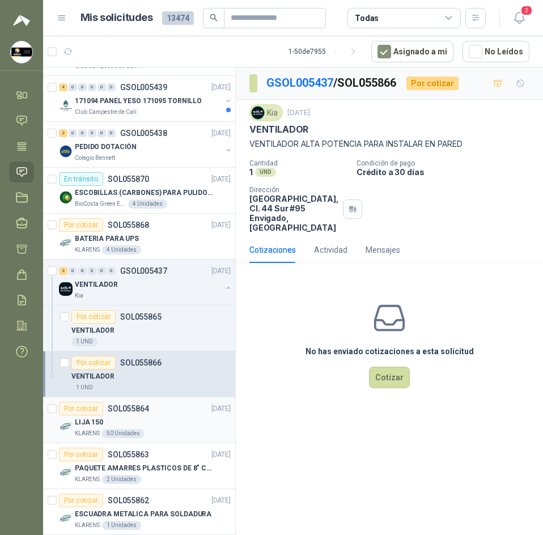
click at [155, 414] on div "Por cotizar SOL055864 12/09/25" at bounding box center [145, 409] width 172 height 14
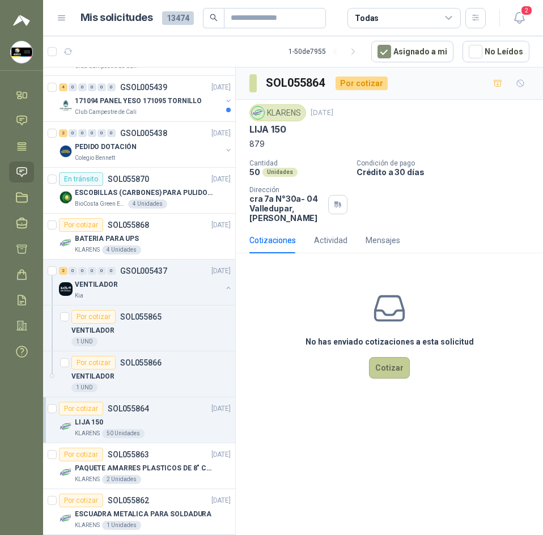
click at [392, 360] on button "Cotizar" at bounding box center [389, 368] width 41 height 22
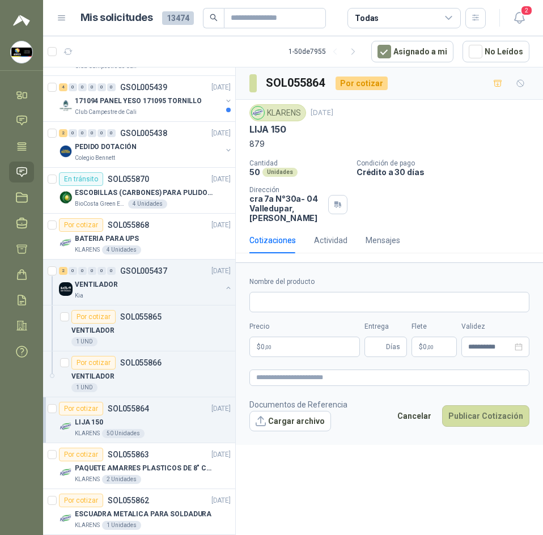
click at [265, 126] on p "LIJA 150" at bounding box center [268, 130] width 37 height 12
copy p "LIJA 150"
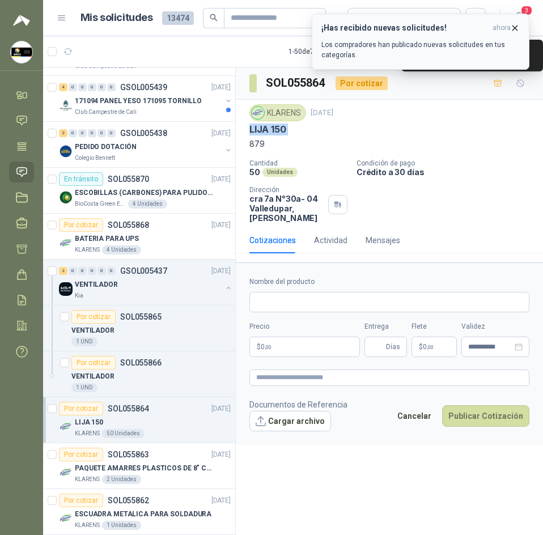
click at [513, 27] on icon "button" at bounding box center [515, 28] width 10 height 10
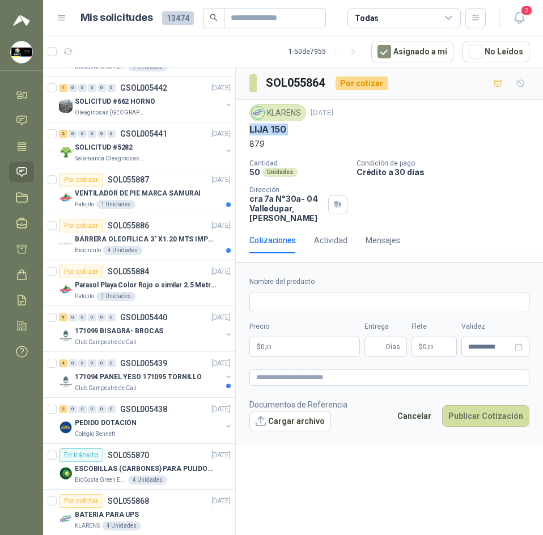
scroll to position [397, 0]
